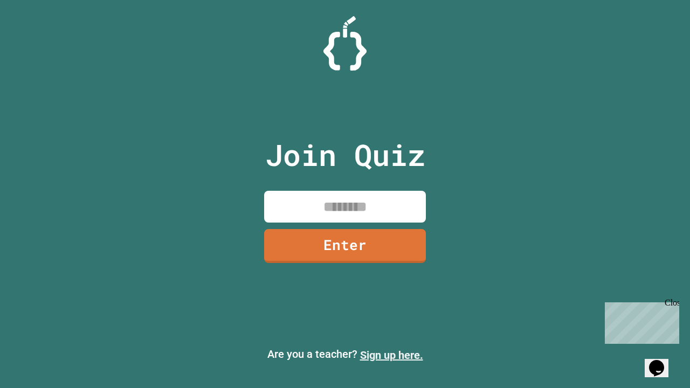
click at [392, 355] on link "Sign up here." at bounding box center [391, 355] width 63 height 13
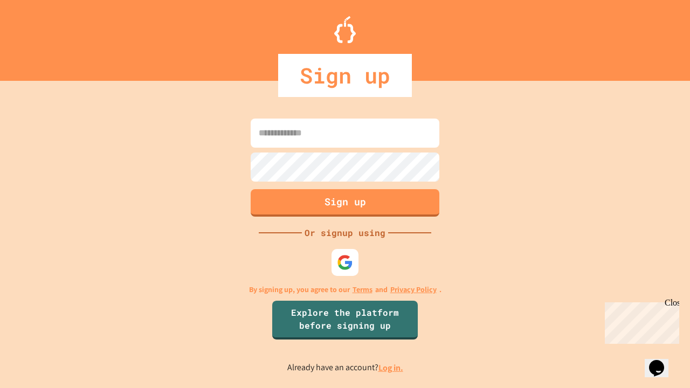
click at [392, 368] on link "Log in." at bounding box center [391, 367] width 25 height 11
